Goal: Find specific page/section: Find specific page/section

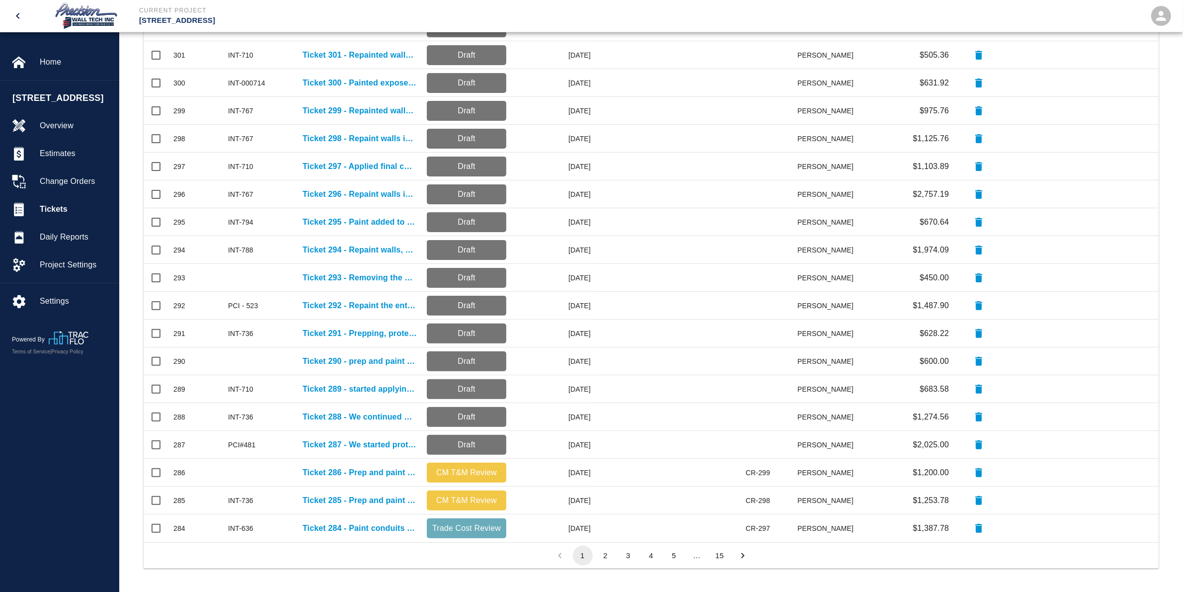
scroll to position [563, 1006]
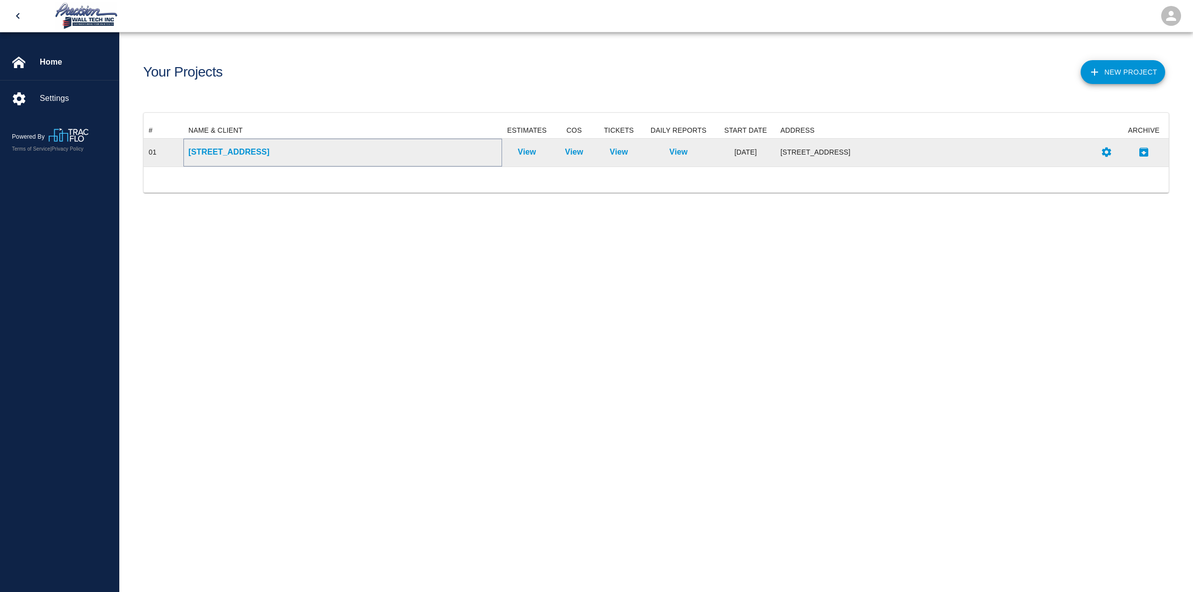
click at [234, 152] on p "[STREET_ADDRESS]" at bounding box center [342, 152] width 309 height 12
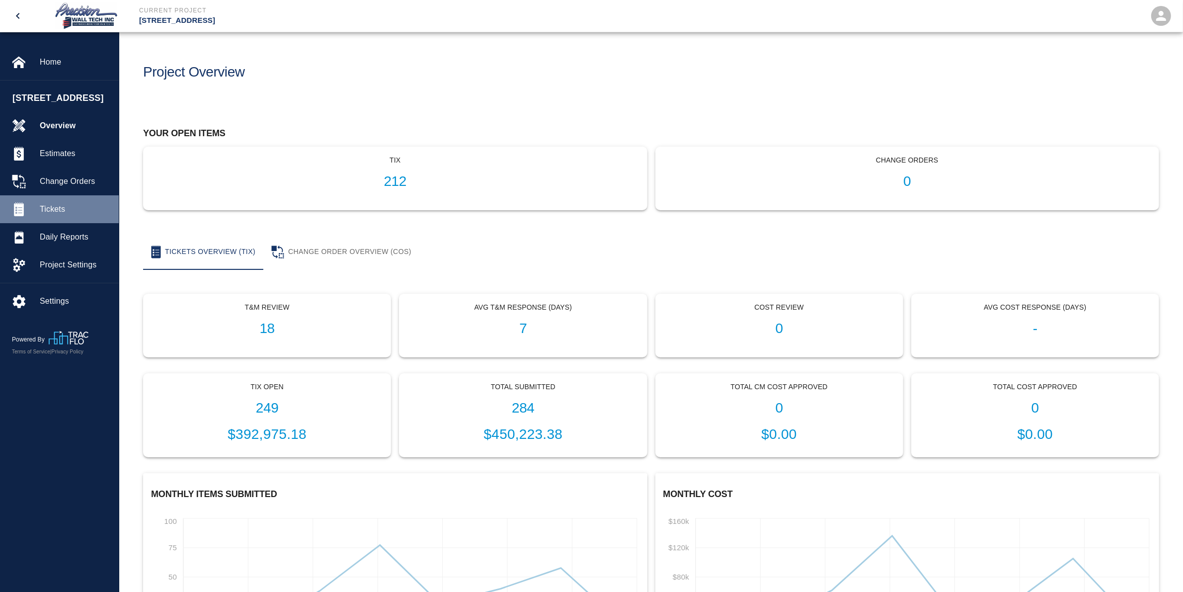
click at [49, 215] on span "Tickets" at bounding box center [75, 209] width 71 height 12
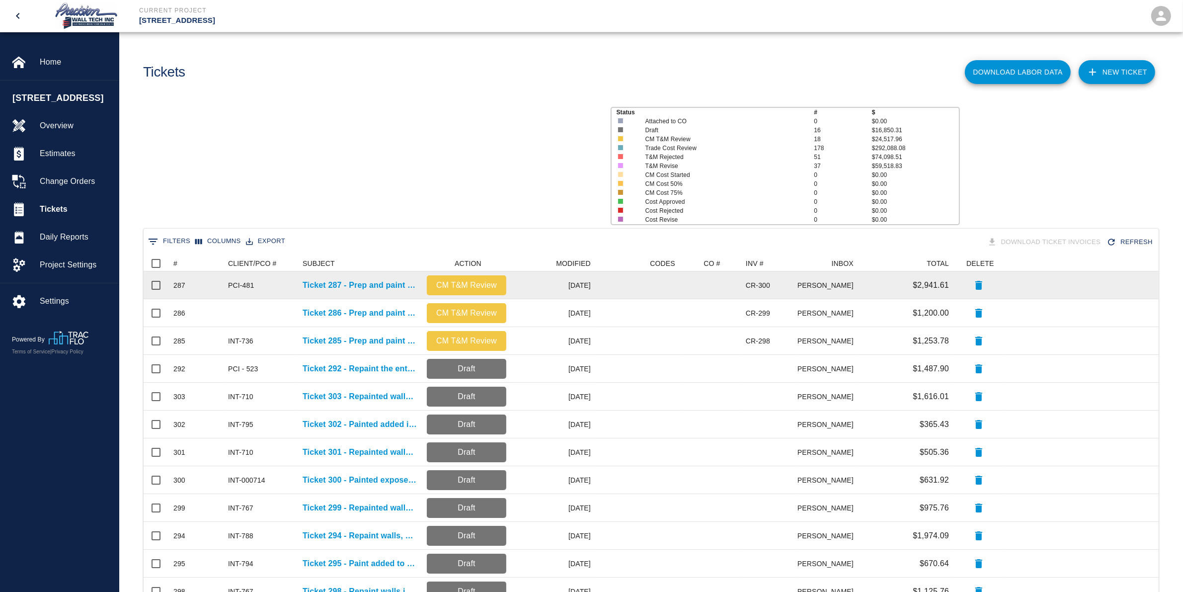
scroll to position [563, 1006]
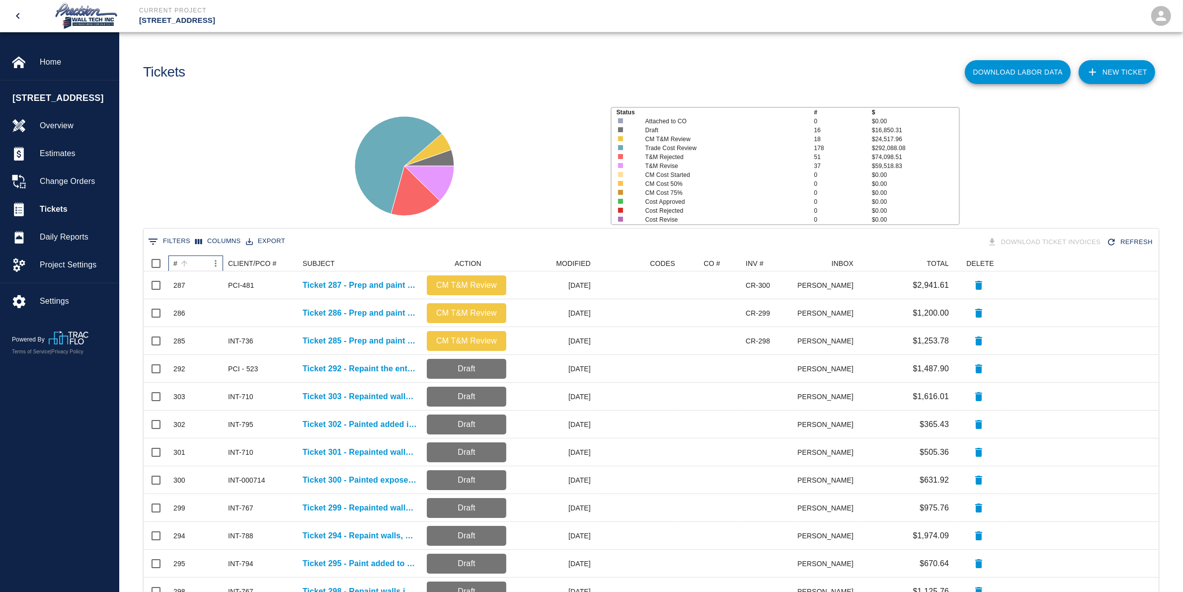
click at [199, 259] on div "#" at bounding box center [190, 263] width 35 height 16
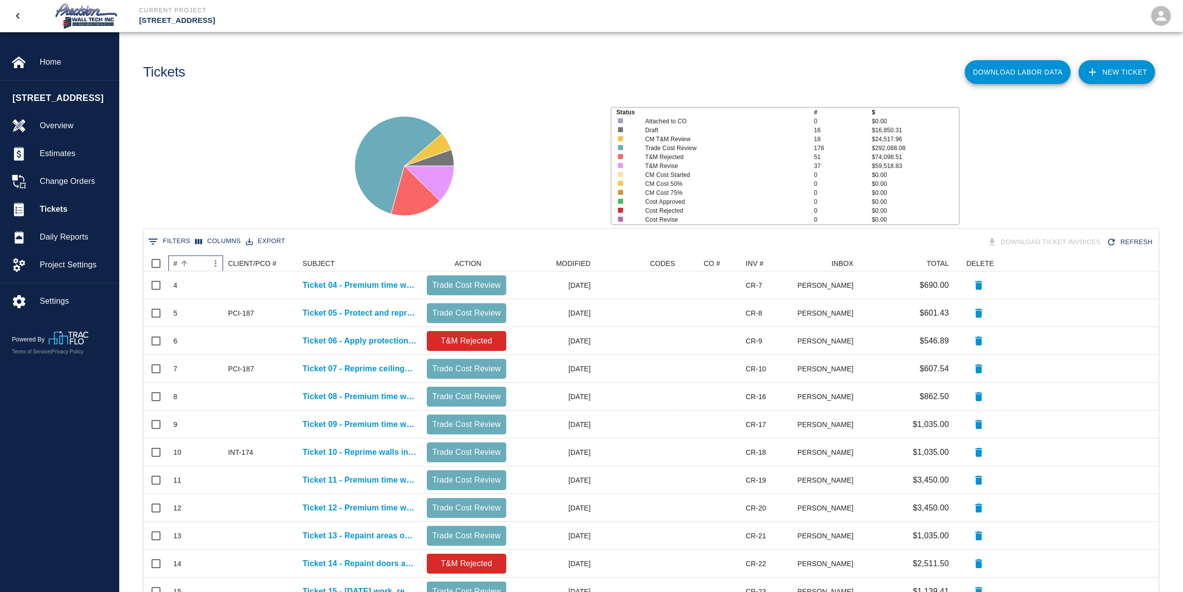
click at [199, 259] on div "#" at bounding box center [190, 263] width 35 height 16
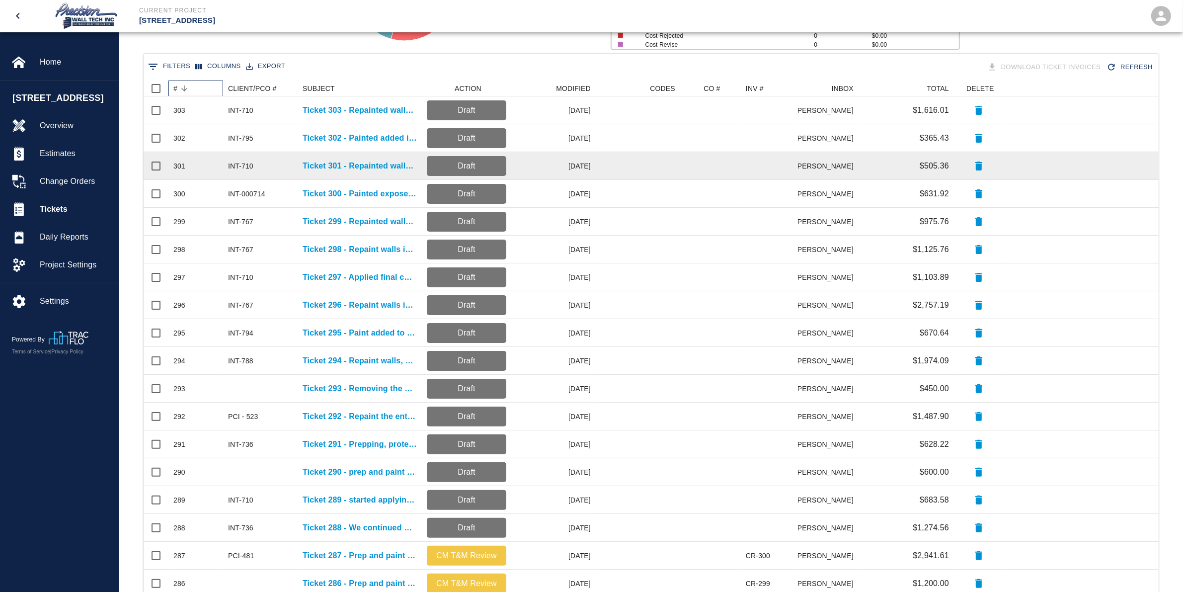
scroll to position [186, 0]
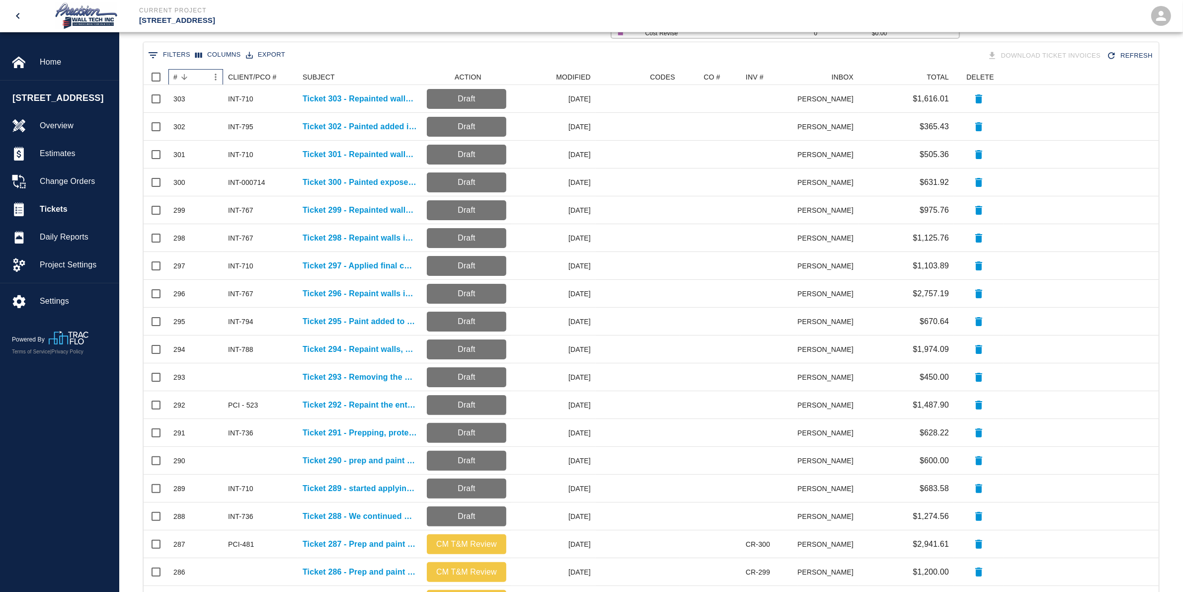
click at [195, 79] on div "#" at bounding box center [190, 77] width 35 height 16
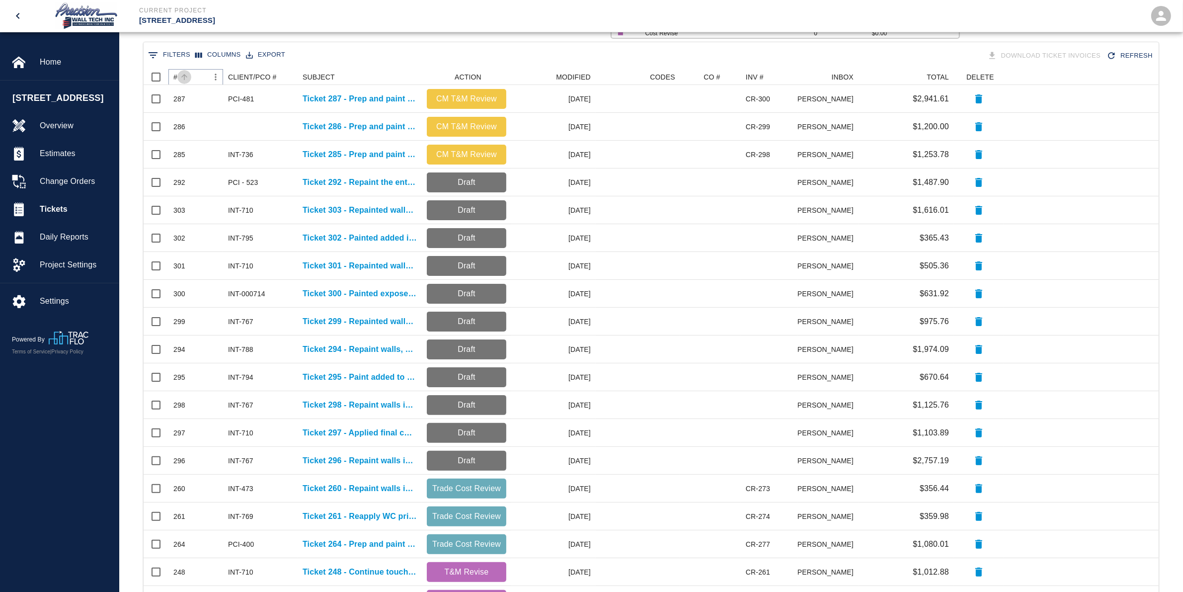
click at [189, 73] on icon "Sort" at bounding box center [184, 77] width 9 height 9
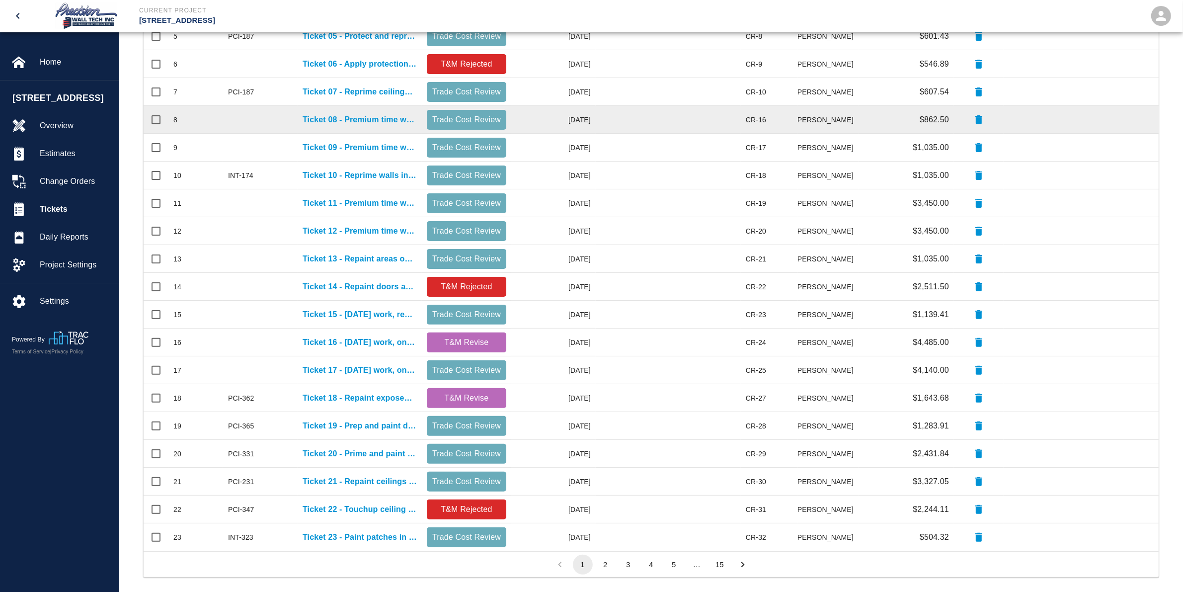
scroll to position [286, 0]
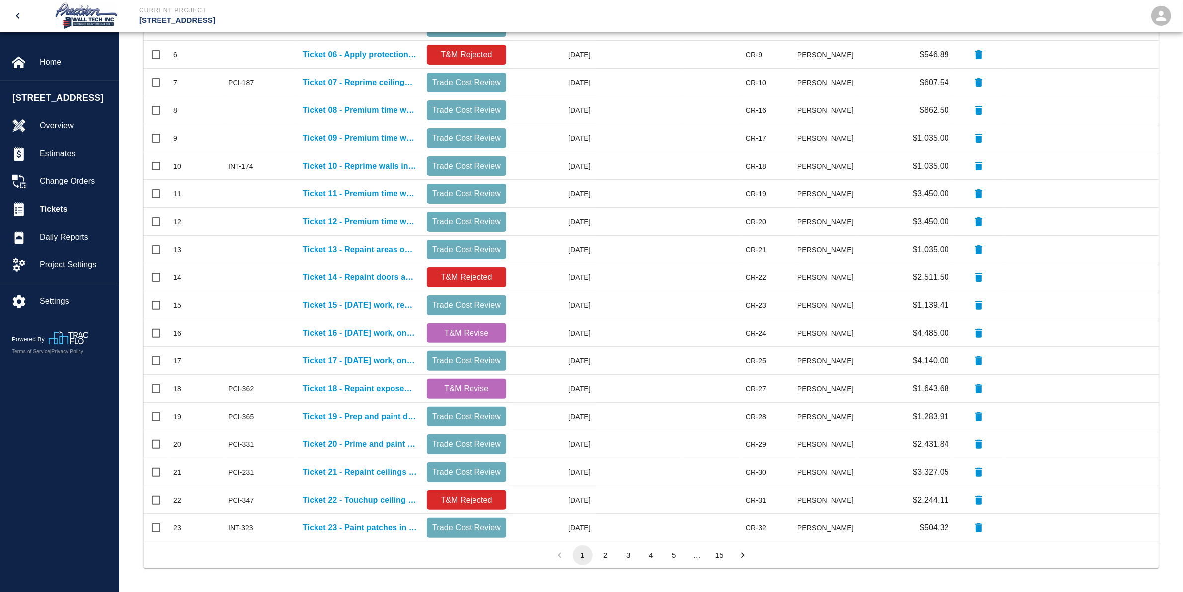
click at [745, 553] on icon "Go to next page" at bounding box center [743, 555] width 11 height 11
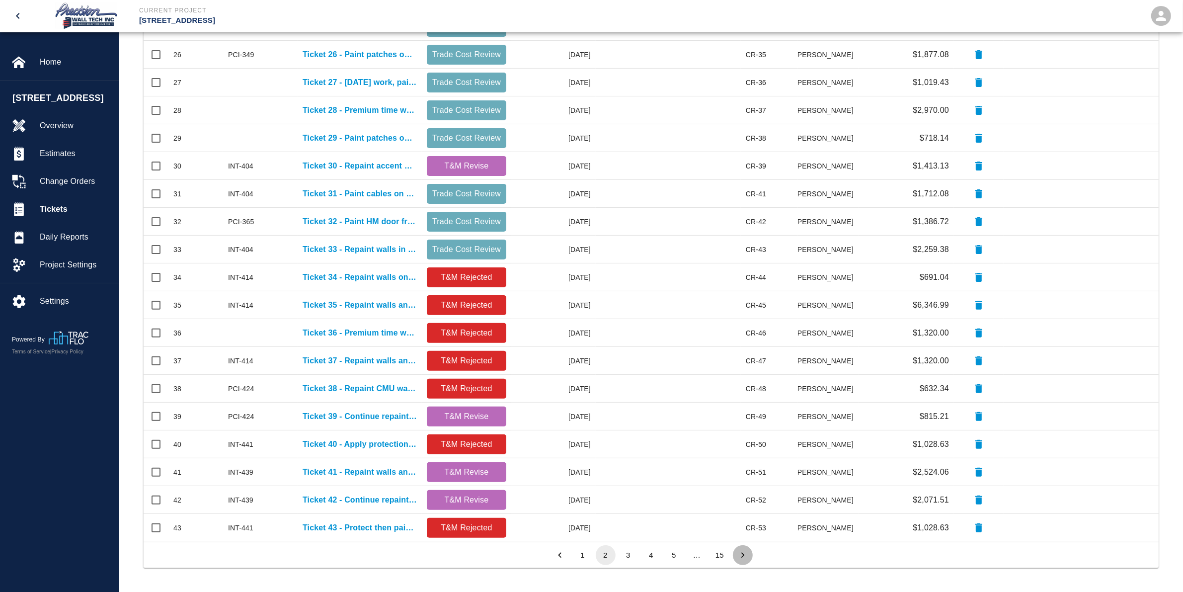
click at [747, 554] on icon "Go to next page" at bounding box center [743, 555] width 11 height 11
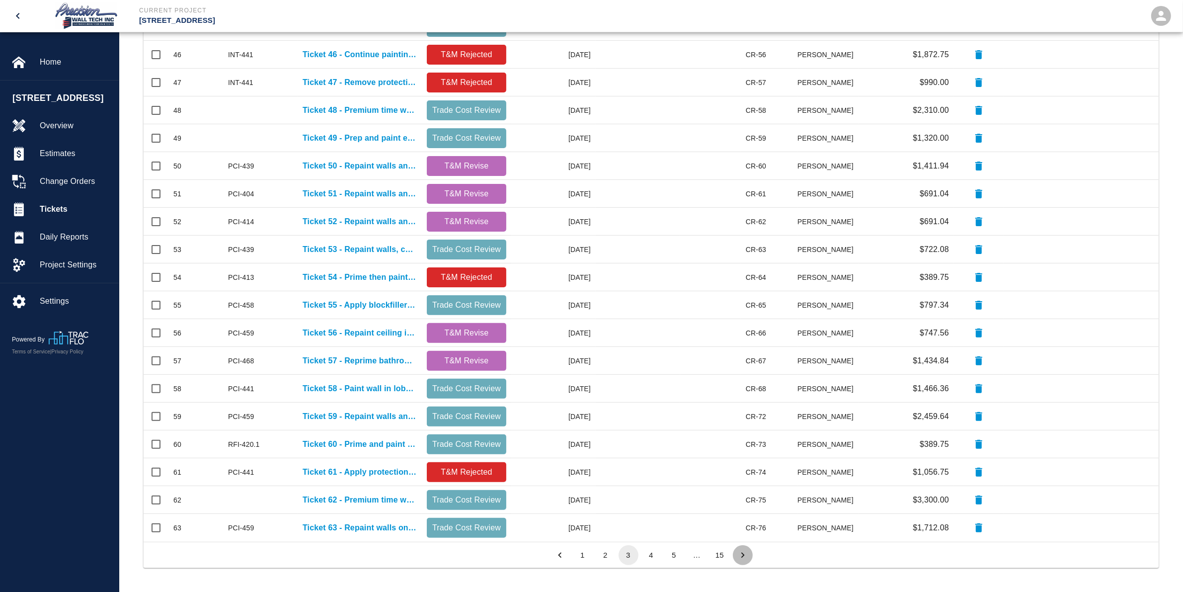
click at [747, 554] on icon "Go to next page" at bounding box center [743, 555] width 11 height 11
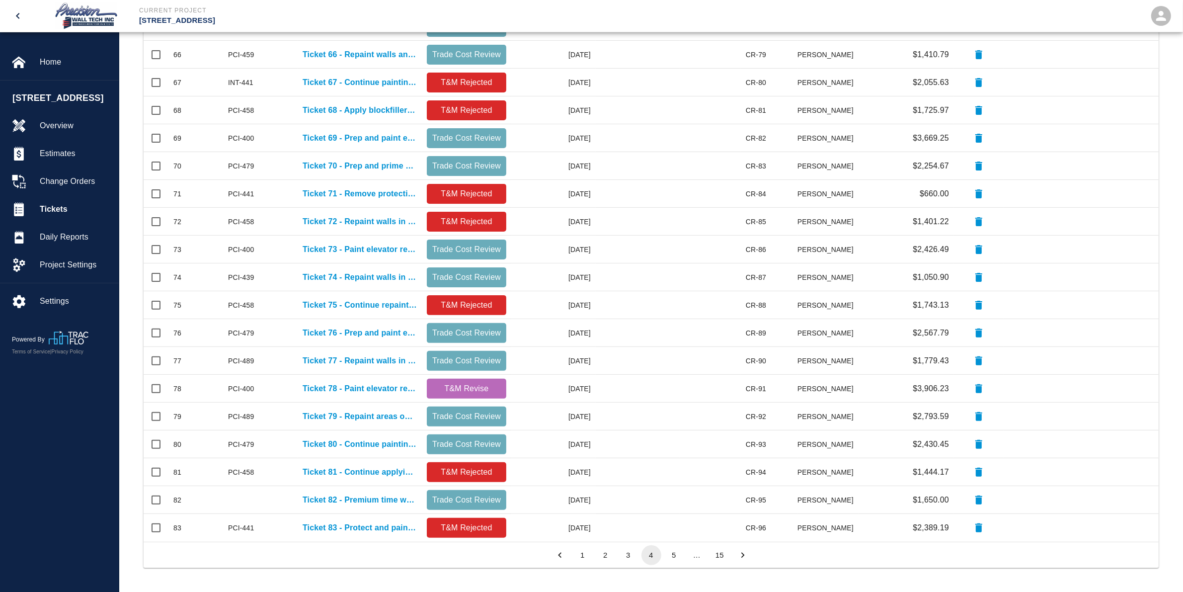
click at [747, 554] on icon "Go to next page" at bounding box center [743, 555] width 11 height 11
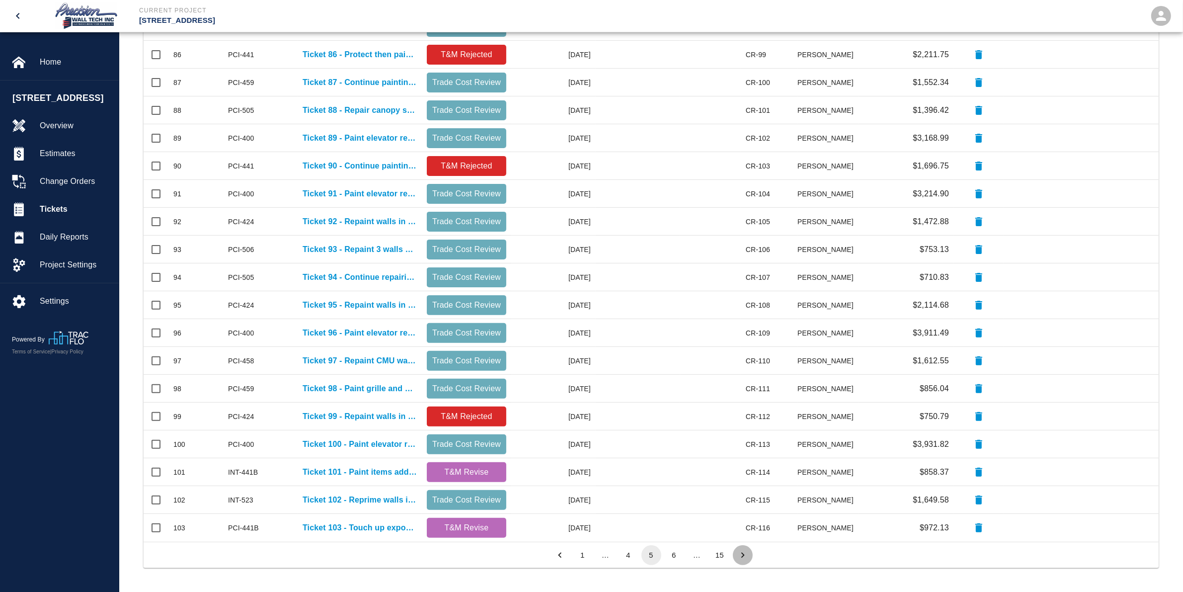
click at [749, 547] on button "Go to next page" at bounding box center [743, 555] width 20 height 20
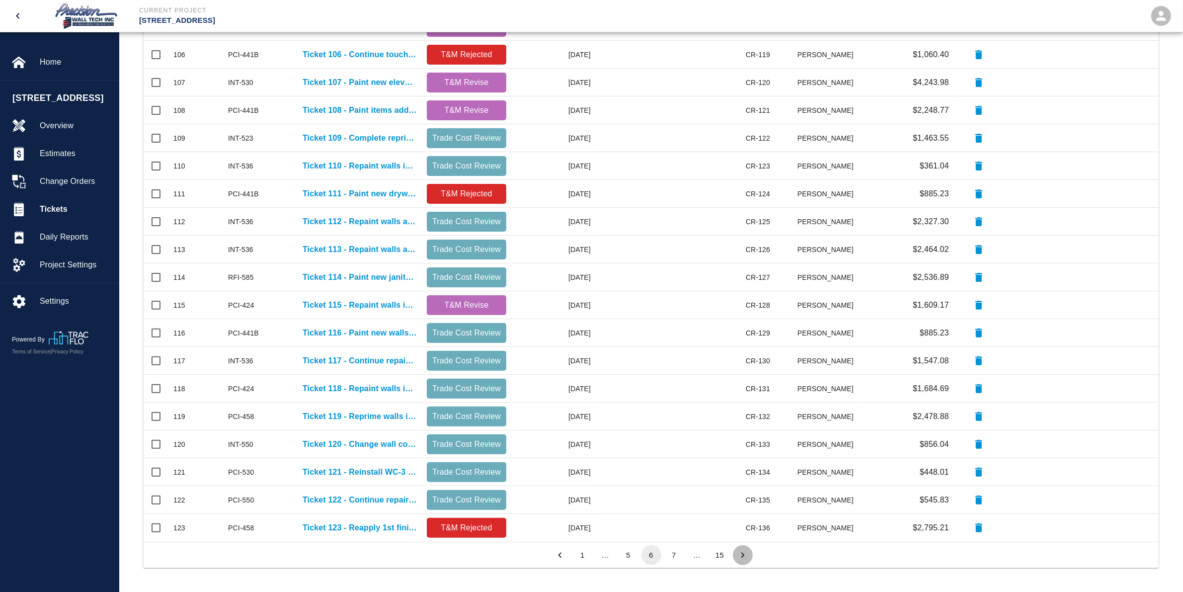
click at [749, 550] on button "Go to next page" at bounding box center [743, 555] width 20 height 20
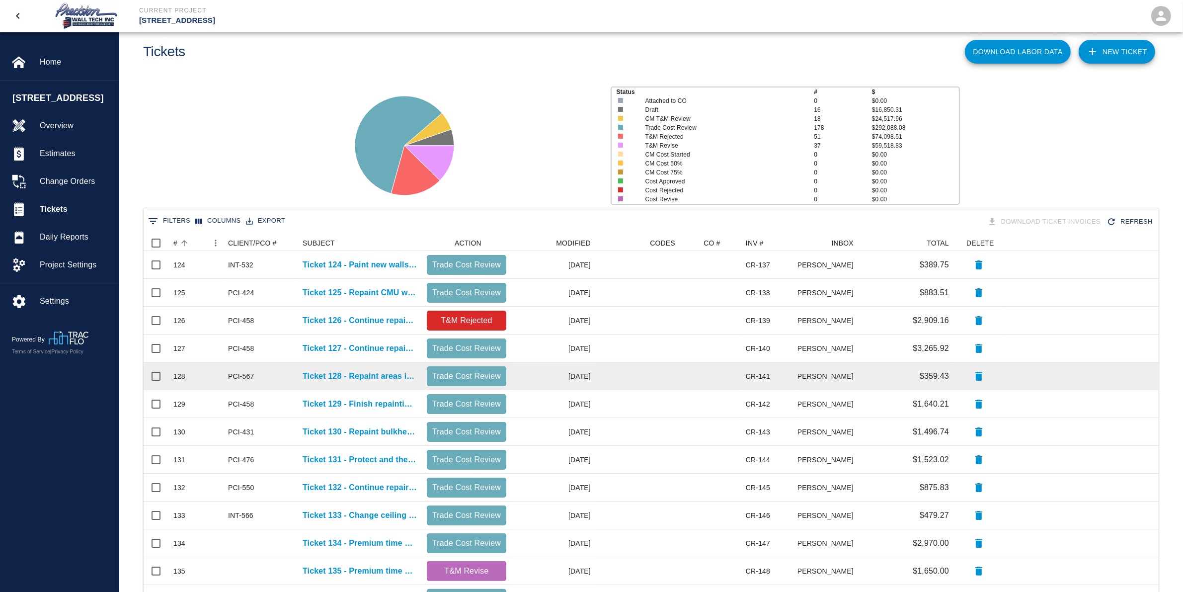
scroll to position [0, 0]
